Goal: Task Accomplishment & Management: Manage account settings

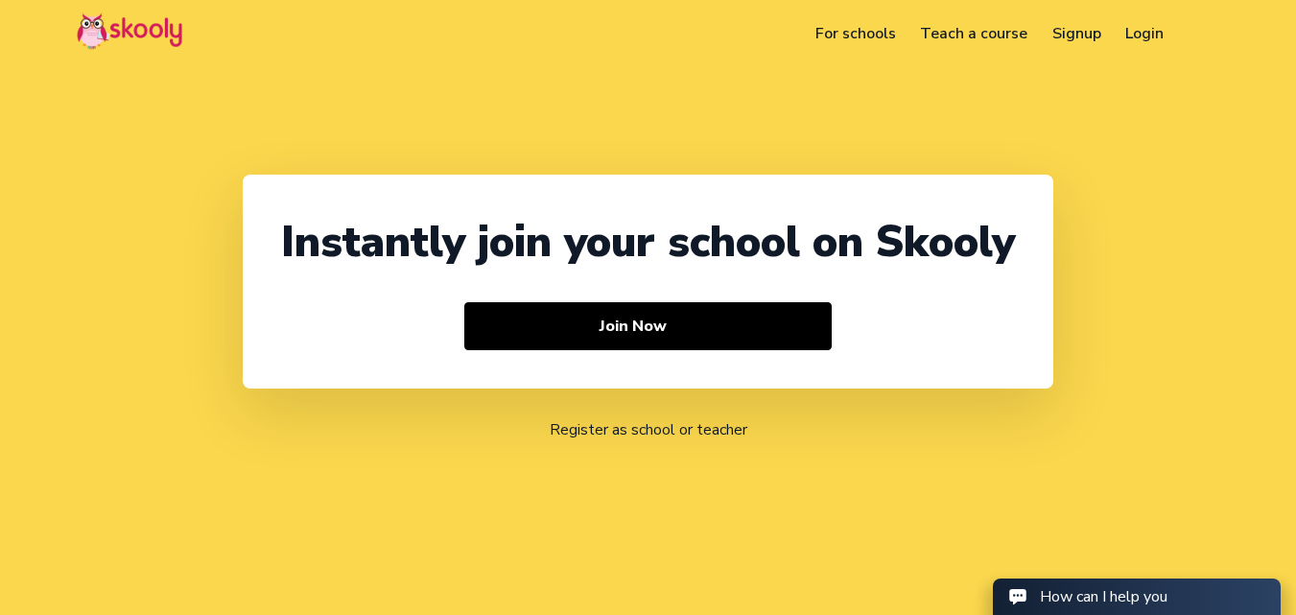
select select "91"
select select "India"
select select "Asia/Kolkata"
click at [1126, 39] on link "Login" at bounding box center [1145, 33] width 63 height 31
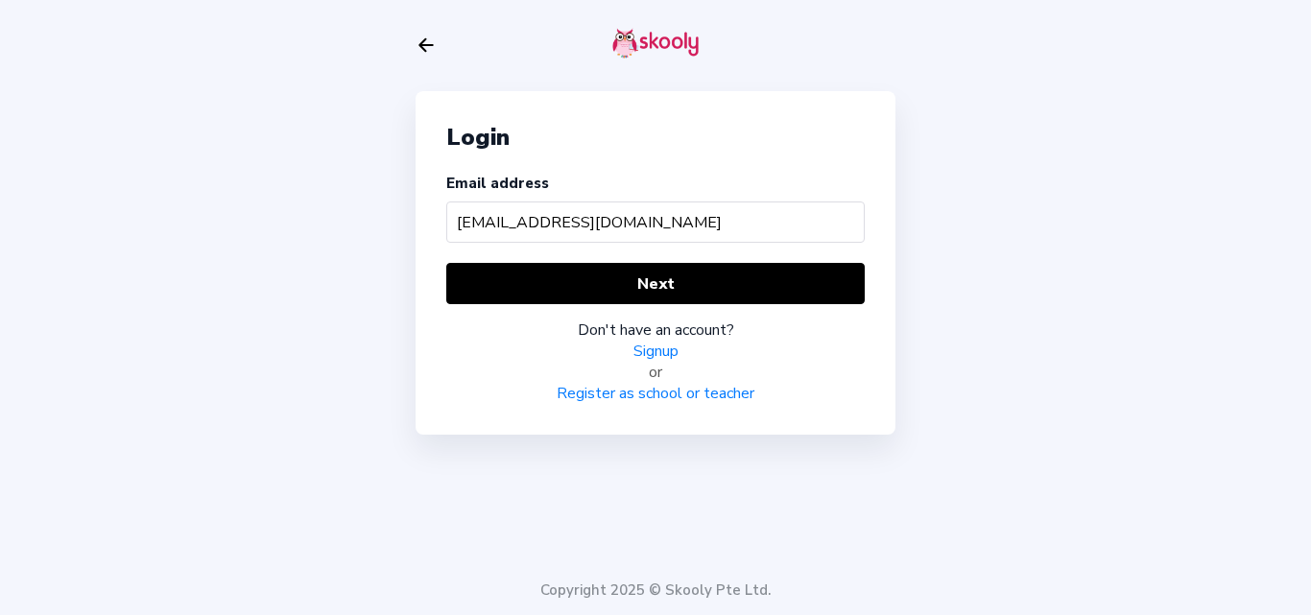
type input "jarvomom@mailinator.com"
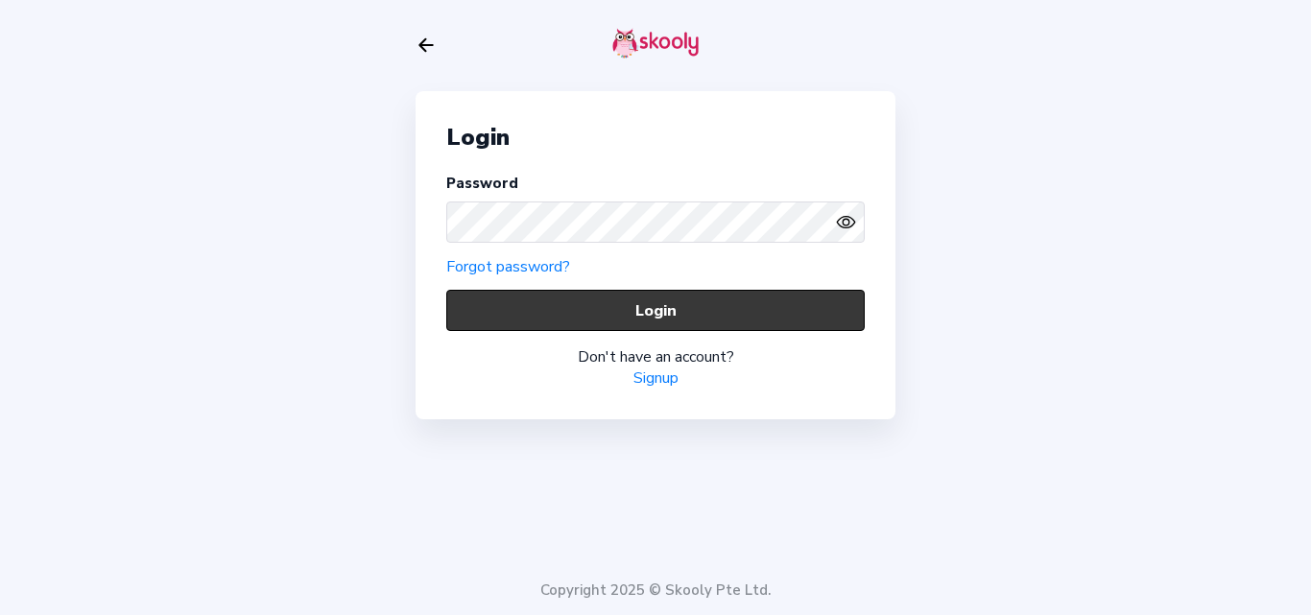
click at [517, 300] on button "Login" at bounding box center [655, 310] width 418 height 41
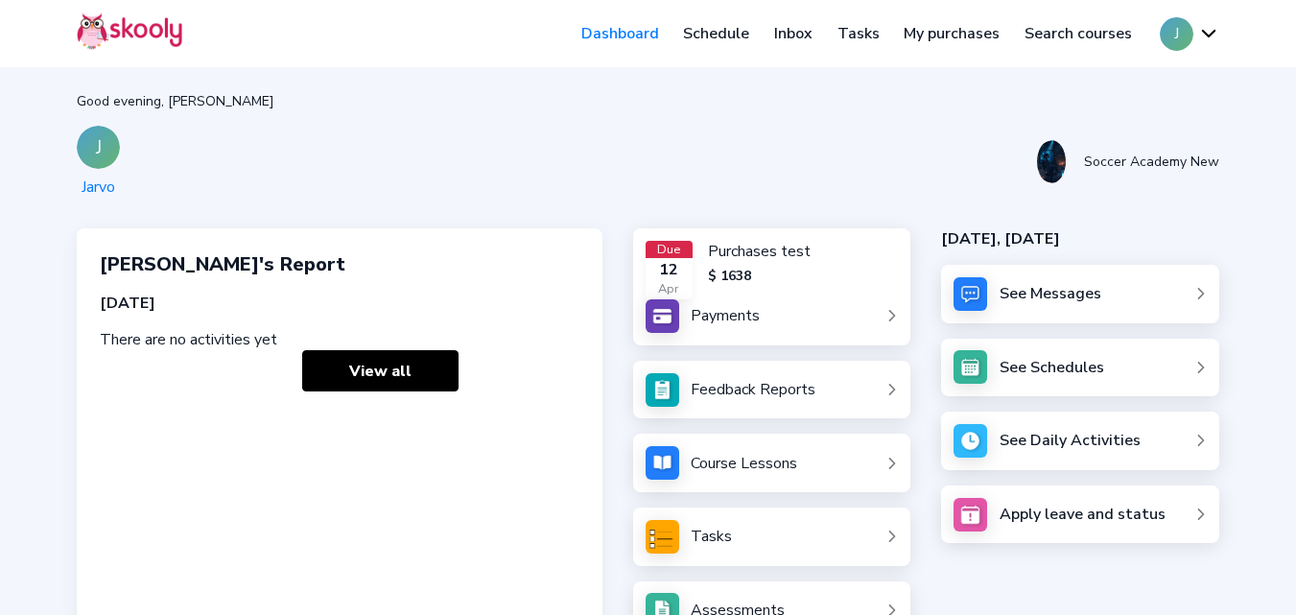
click at [971, 36] on link "My purchases" at bounding box center [951, 33] width 121 height 31
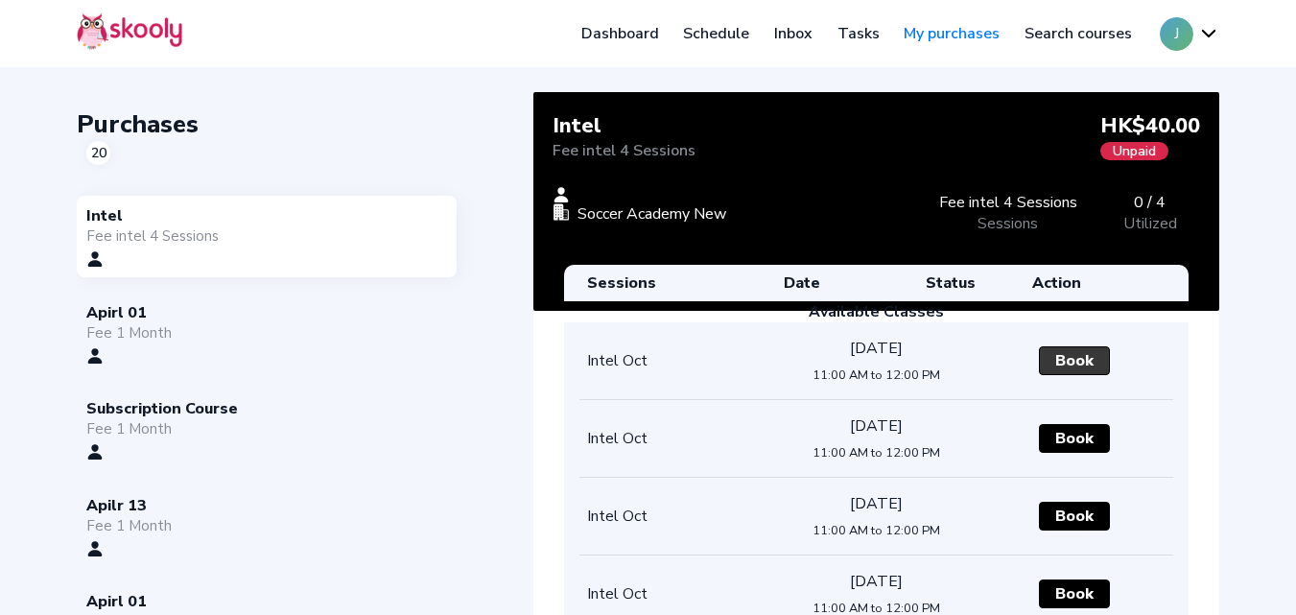
click at [1076, 358] on button "Book" at bounding box center [1074, 360] width 71 height 29
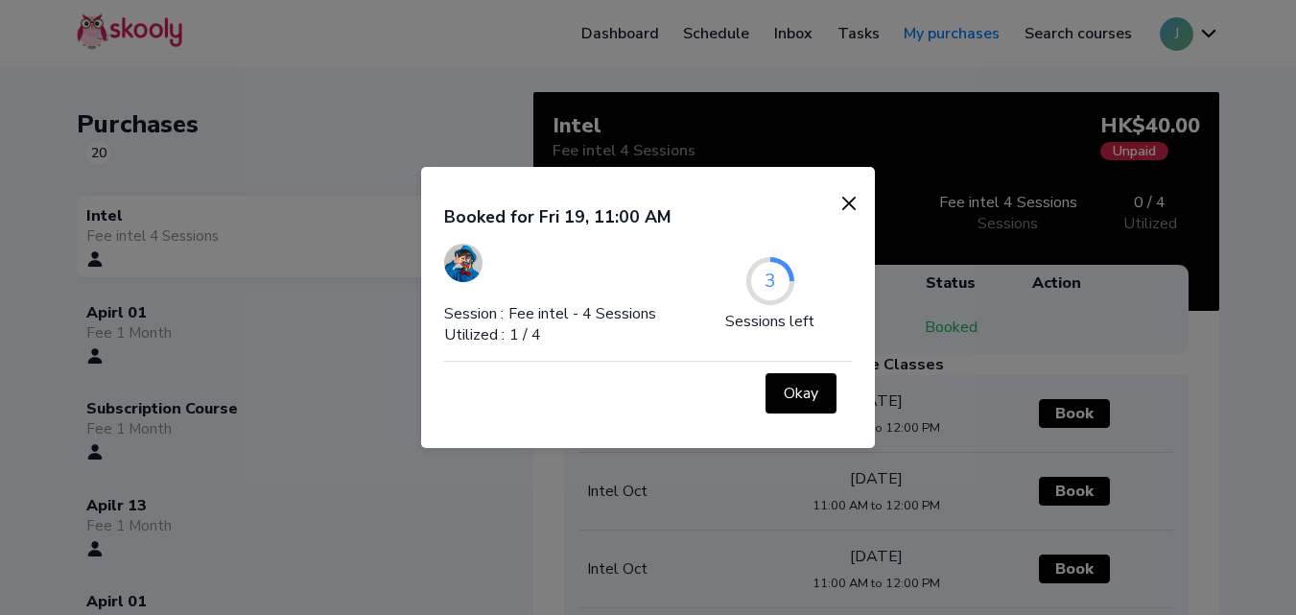
click at [846, 200] on img at bounding box center [849, 203] width 27 height 27
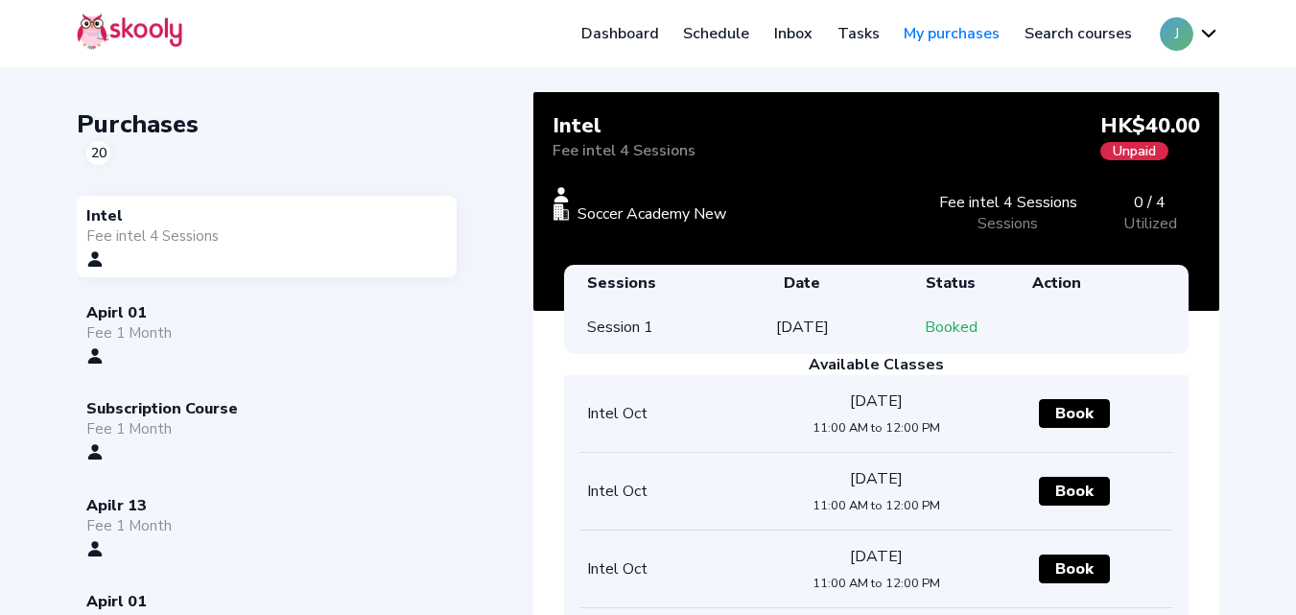
click at [209, 418] on div "Subscription Course" at bounding box center [266, 408] width 361 height 21
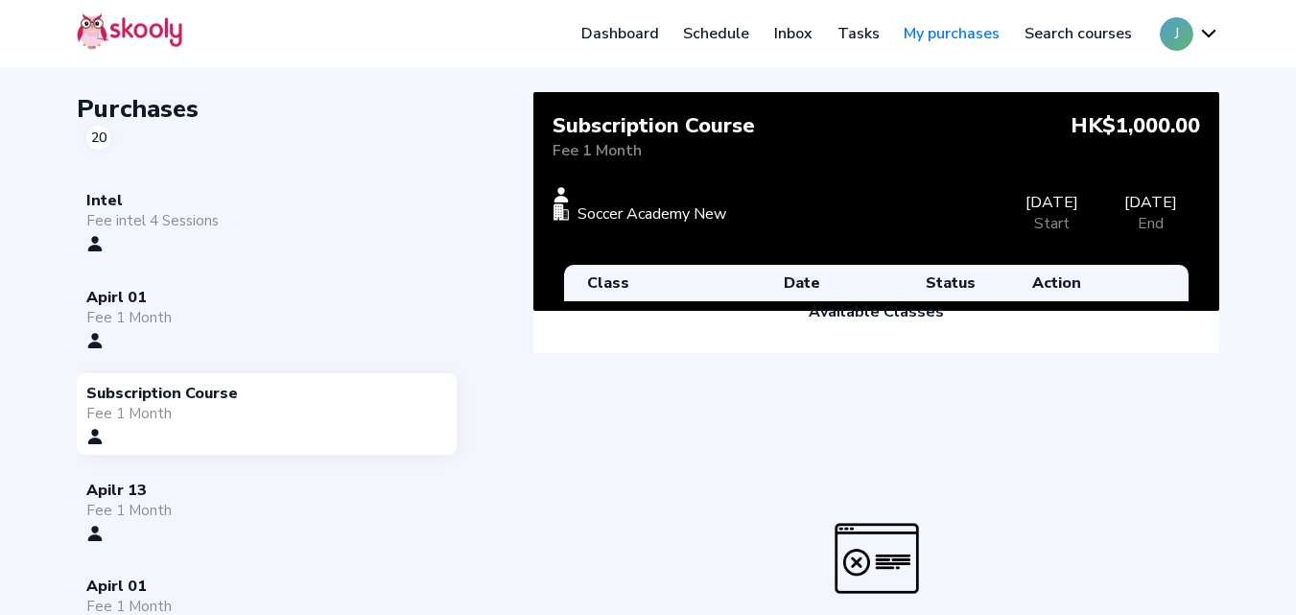
click at [178, 511] on div "Fee 1 Month" at bounding box center [266, 510] width 361 height 19
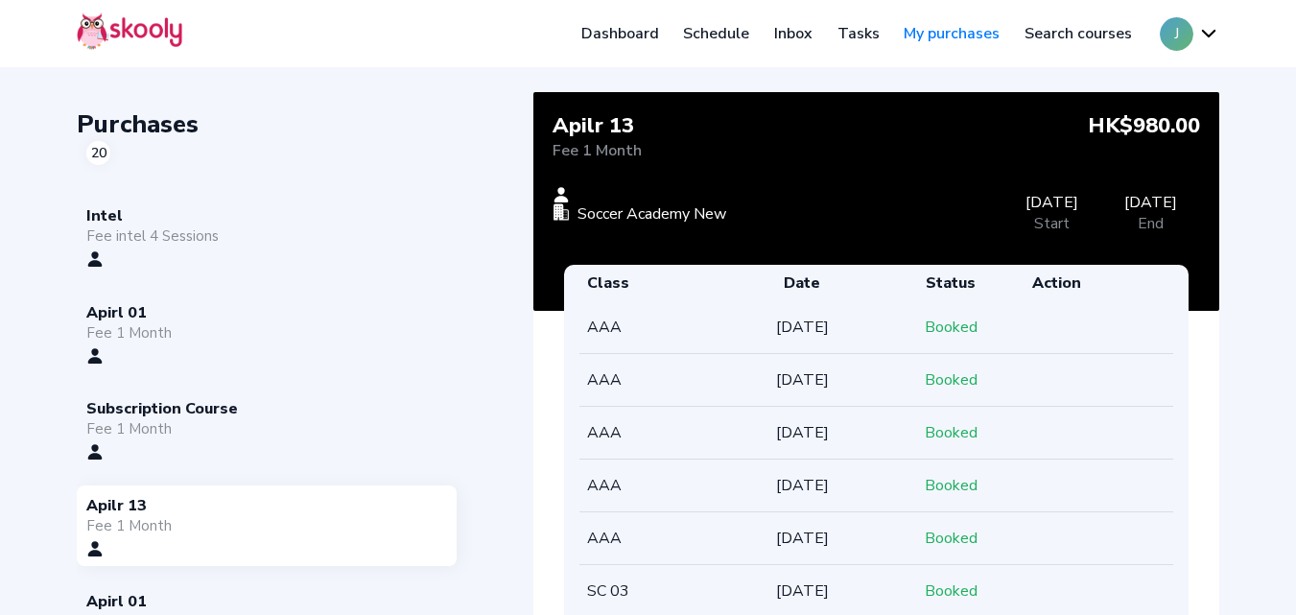
click at [485, 113] on div "Purchases 20" at bounding box center [305, 136] width 457 height 58
click at [1165, 35] on button "J" at bounding box center [1189, 34] width 59 height 34
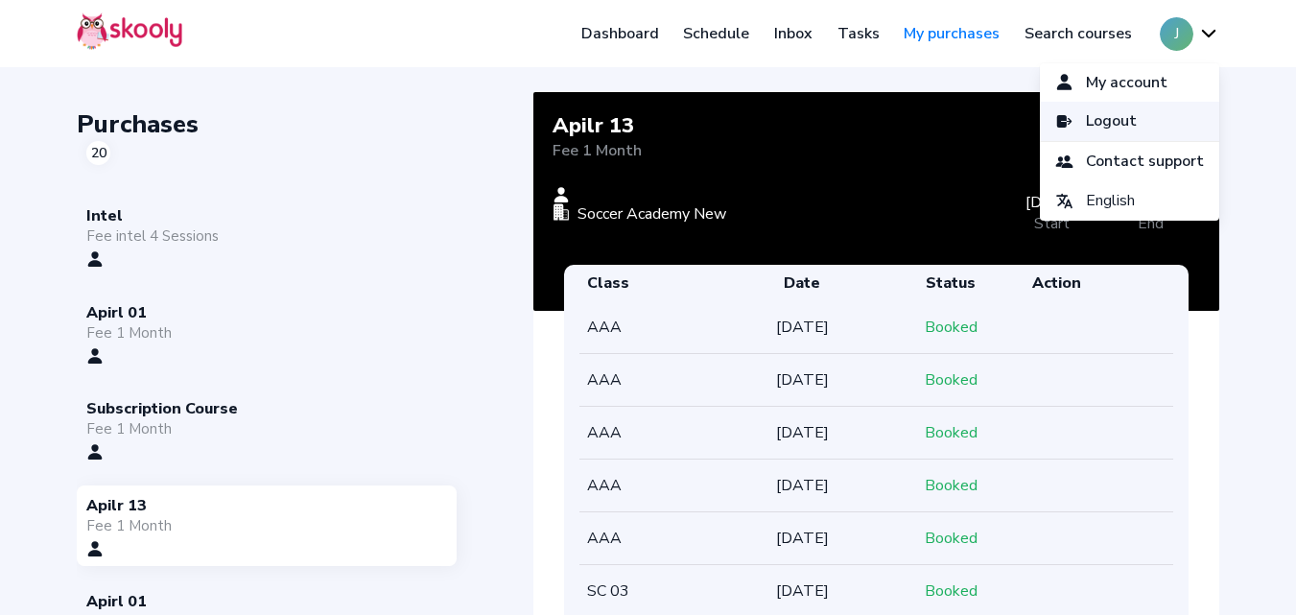
click at [1122, 113] on span "Logout" at bounding box center [1111, 121] width 51 height 28
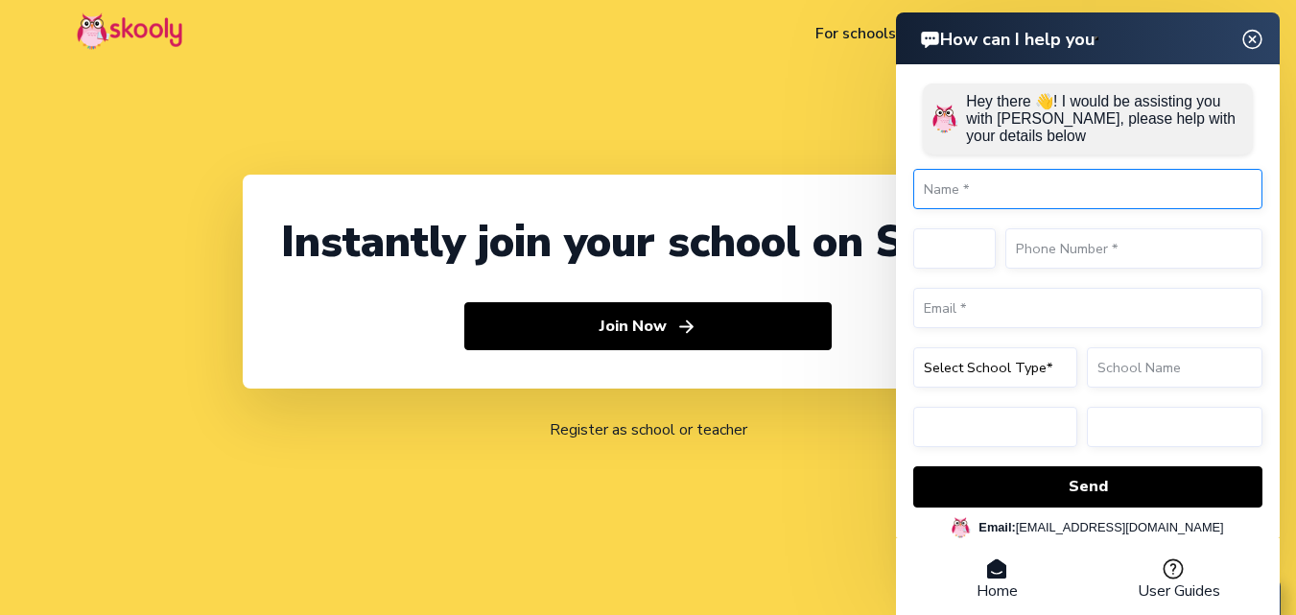
select select "91"
select select "India"
select select "Asia/Kolkata"
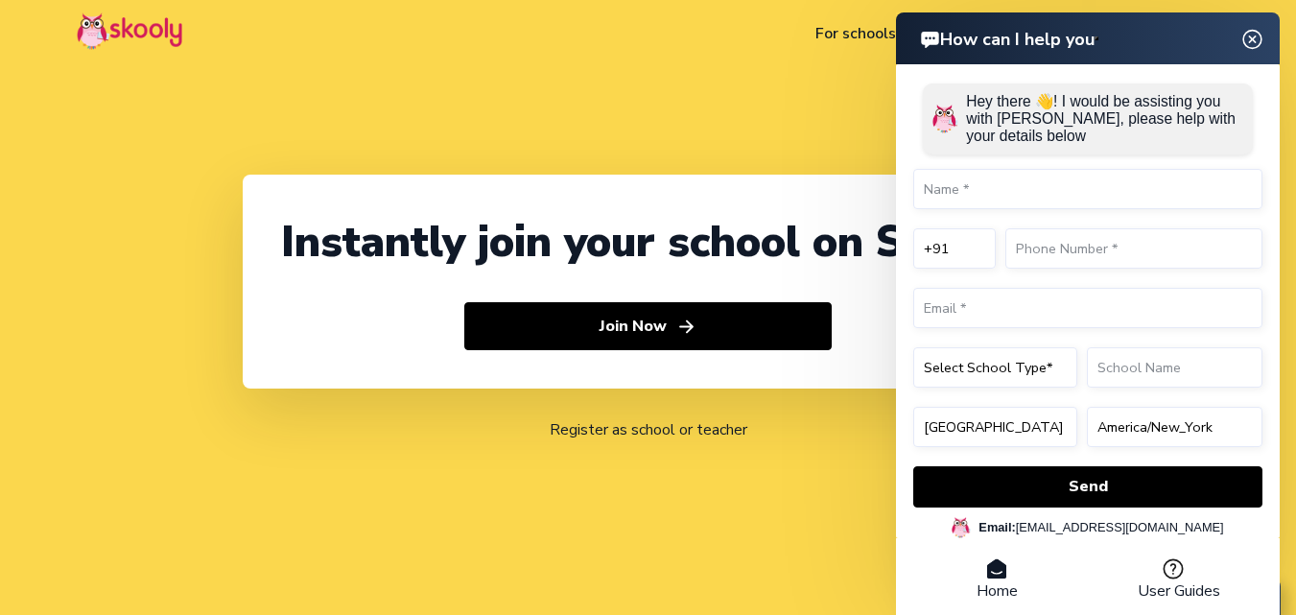
click at [1248, 36] on header "How can I help you" at bounding box center [1088, 38] width 384 height 52
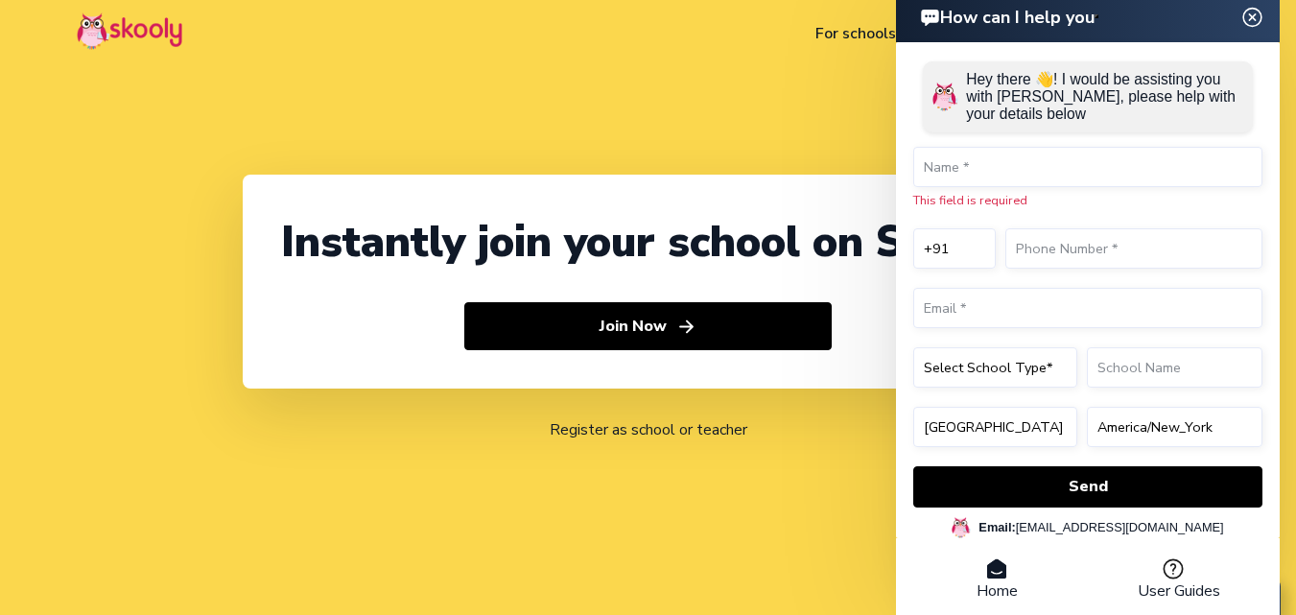
click at [1254, 13] on img at bounding box center [1253, 17] width 36 height 24
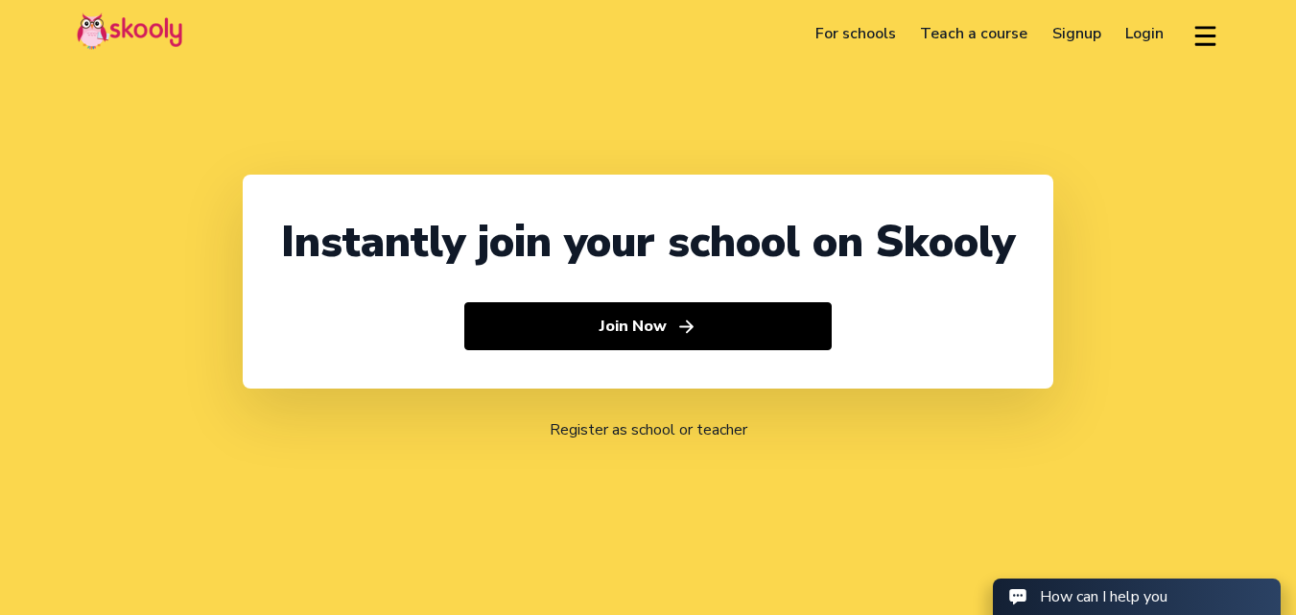
click at [1127, 37] on link "Login" at bounding box center [1145, 33] width 63 height 31
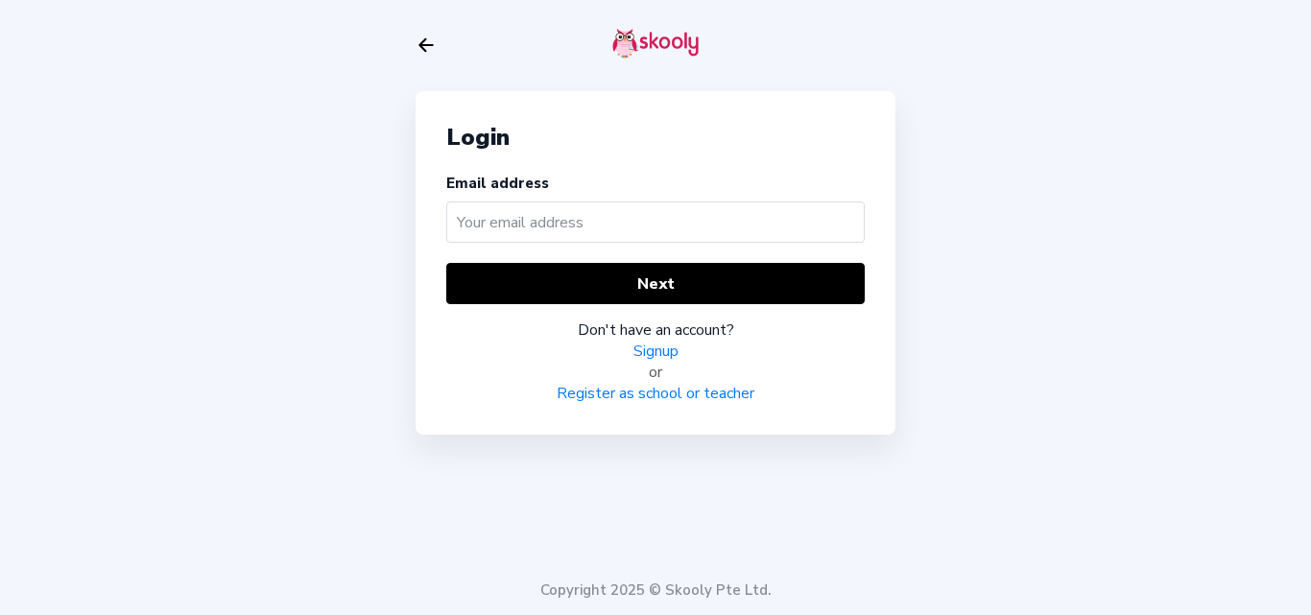
click at [583, 225] on input "text" at bounding box center [655, 222] width 418 height 41
type input "barcatest@mailinator.com"
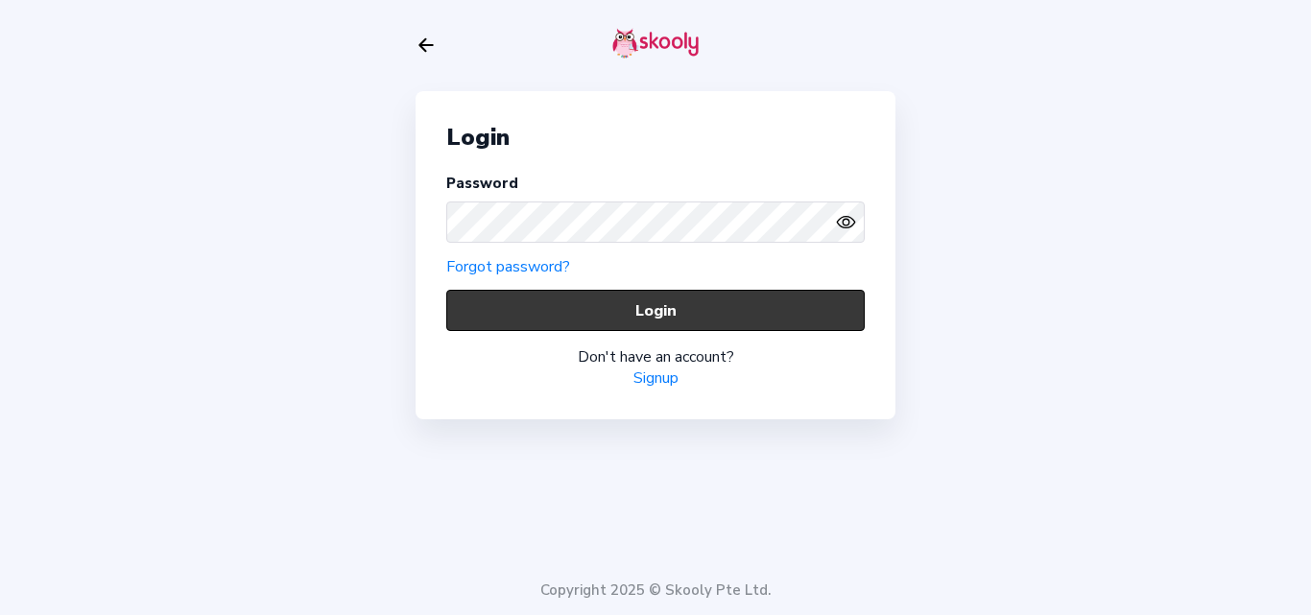
click at [565, 312] on button "Login" at bounding box center [655, 310] width 418 height 41
